Goal: Transaction & Acquisition: Purchase product/service

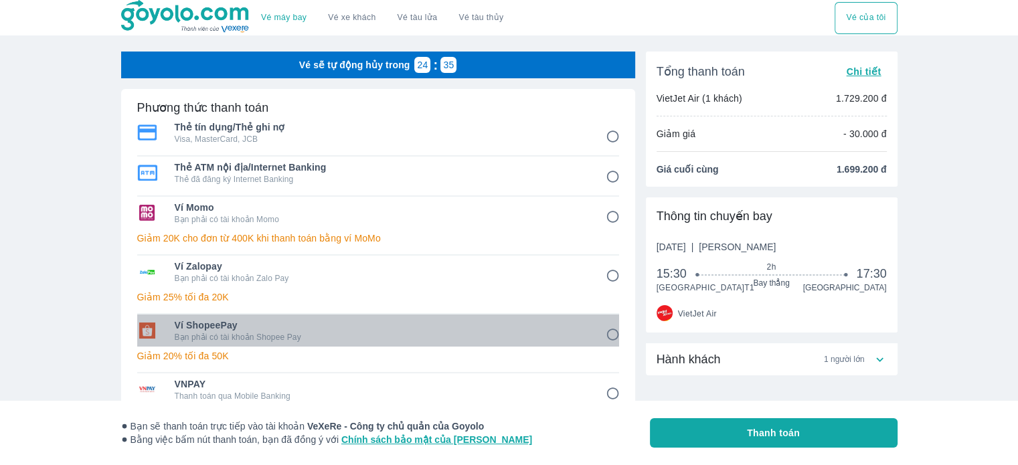
click at [348, 333] on p "Bạn phải có tài khoản Shopee Pay" at bounding box center [381, 337] width 412 height 11
radio input "true"
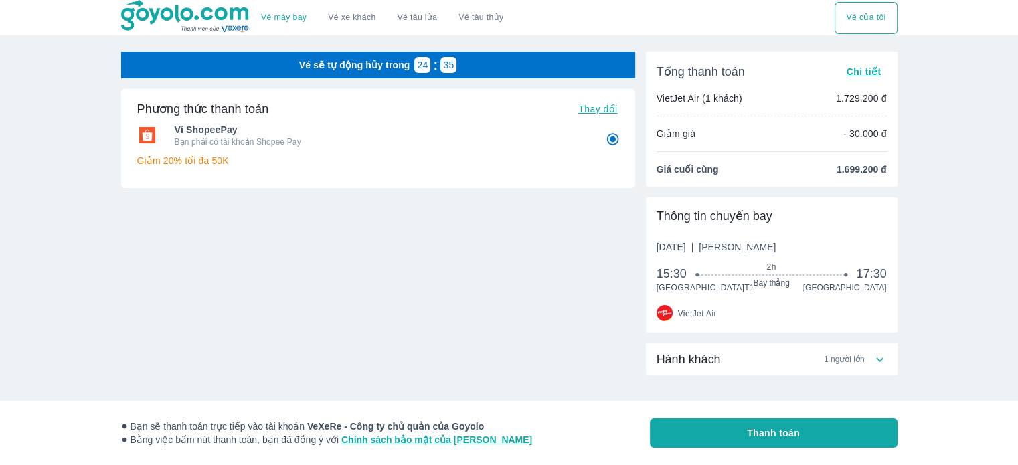
click at [827, 439] on button "Thanh toán" at bounding box center [774, 432] width 248 height 29
radio input "false"
click at [721, 431] on button "Thanh toán" at bounding box center [774, 432] width 248 height 29
radio input "false"
